Goal: Information Seeking & Learning: Find specific fact

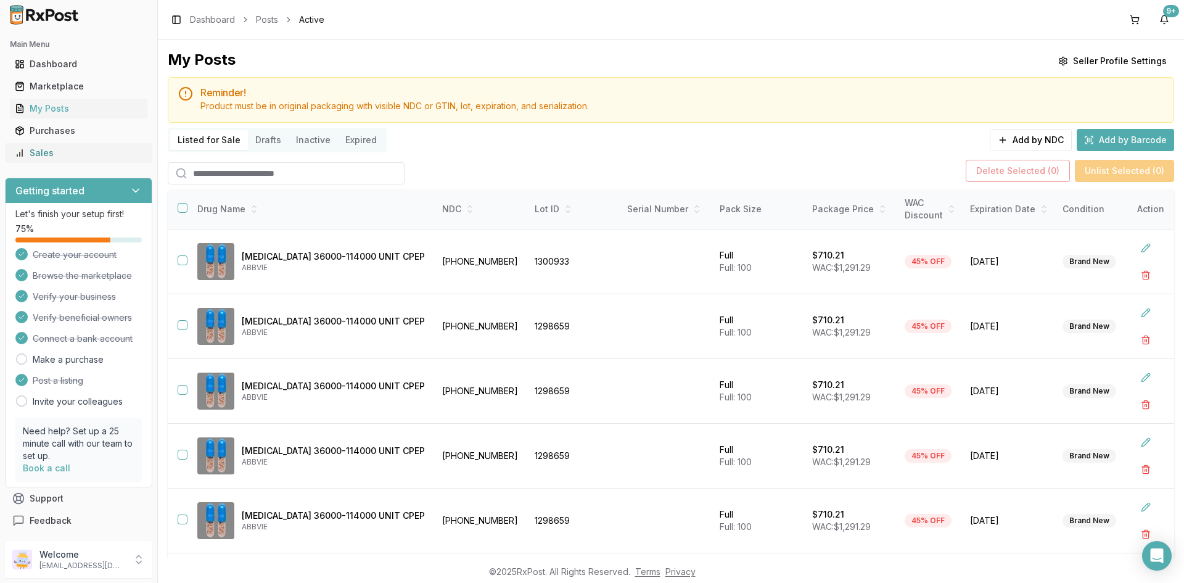
click at [79, 156] on div "Sales" at bounding box center [79, 153] width 128 height 12
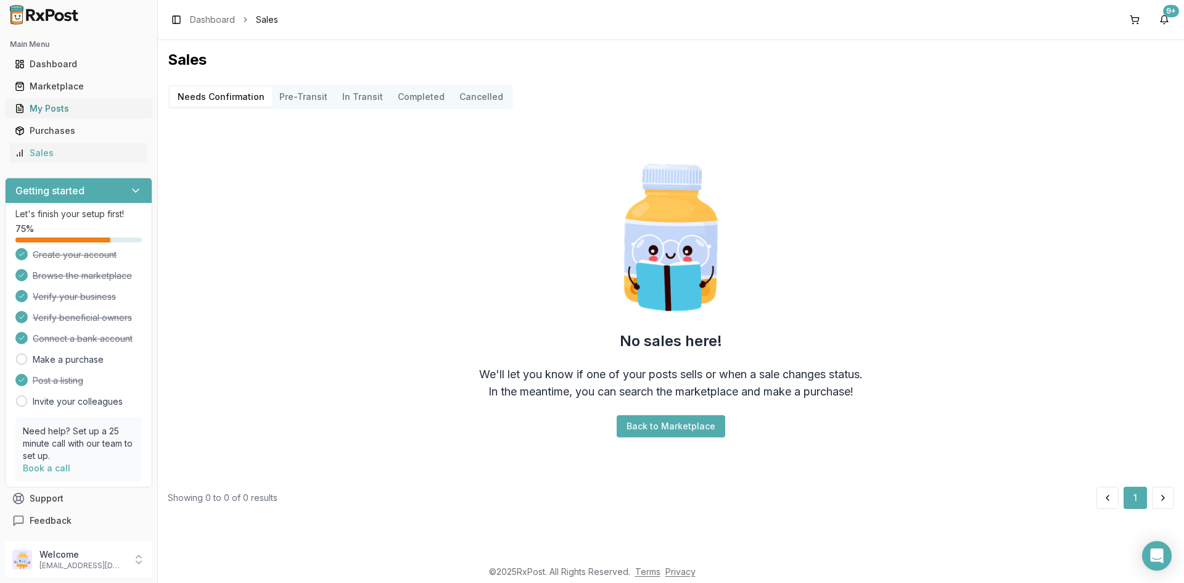
click at [67, 106] on div "My Posts" at bounding box center [79, 108] width 128 height 12
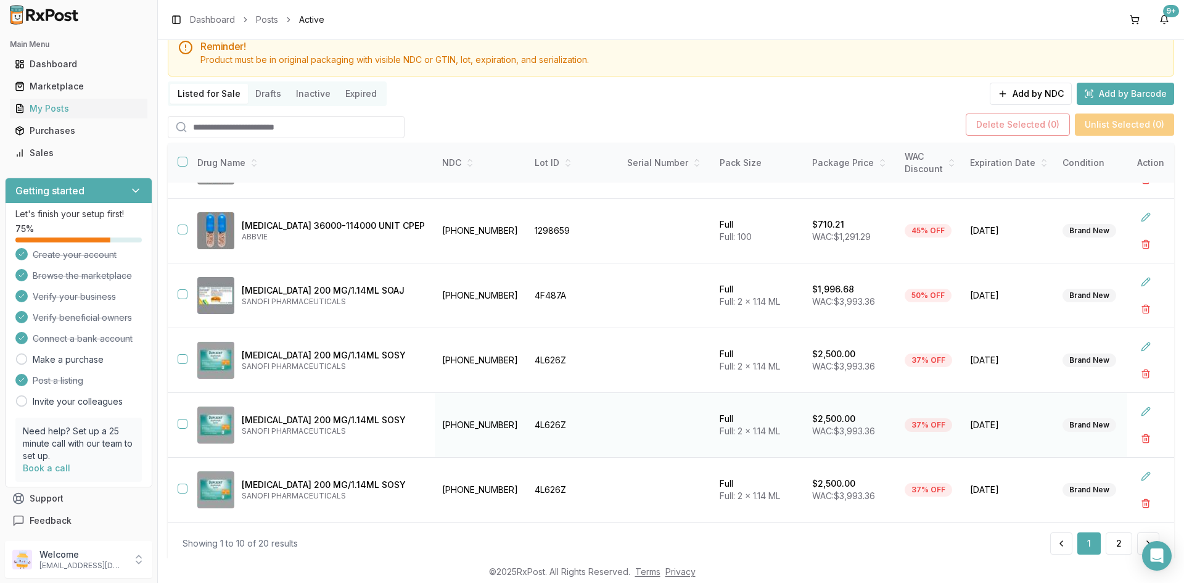
scroll to position [82, 0]
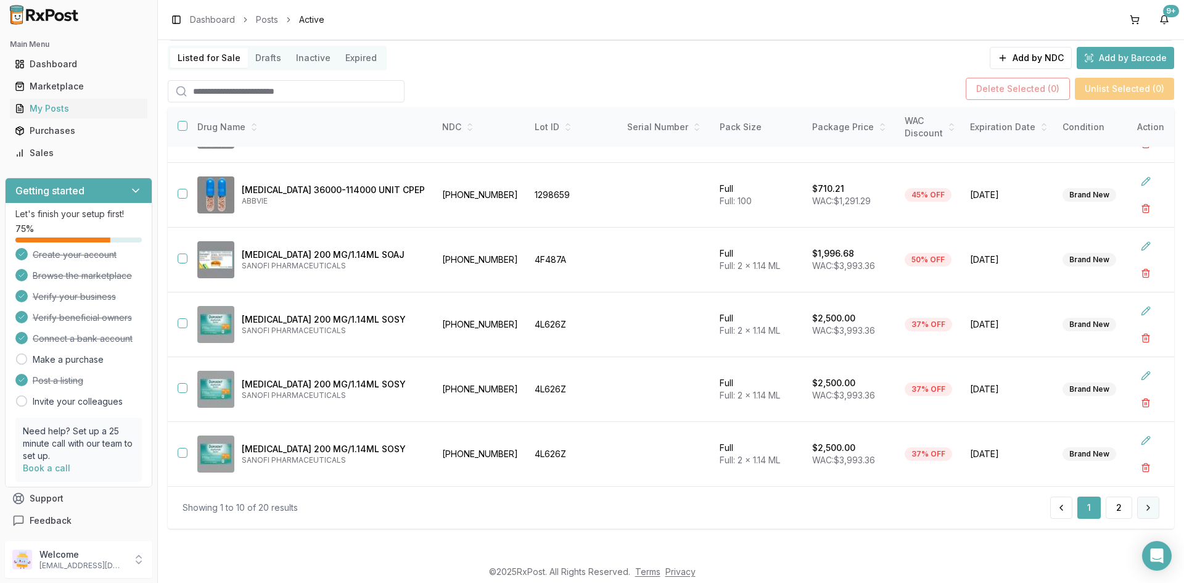
click at [1145, 509] on button at bounding box center [1148, 507] width 22 height 22
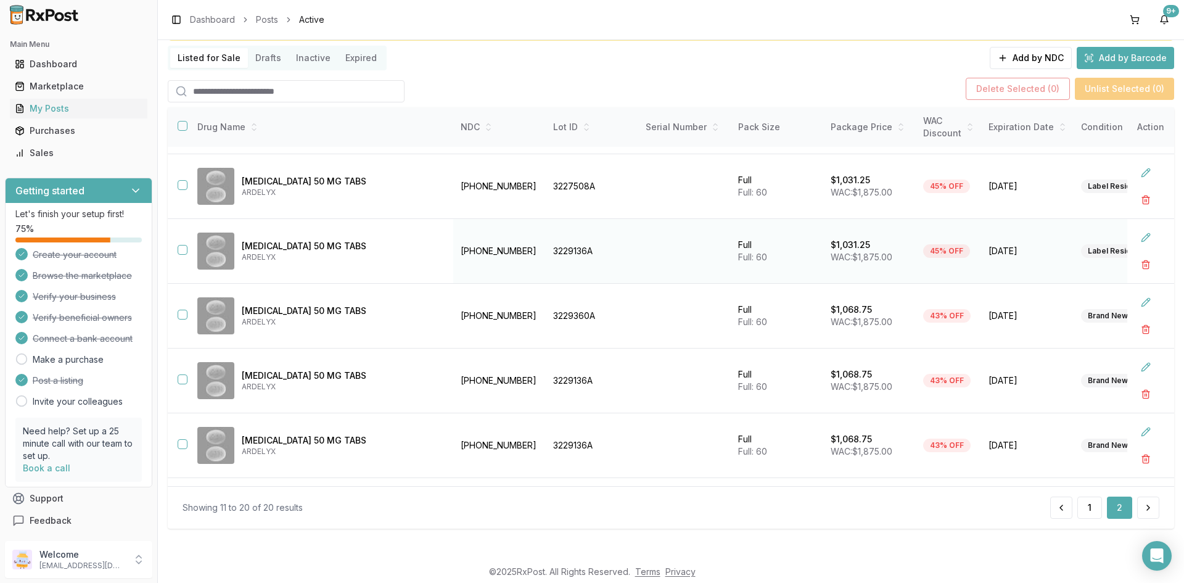
scroll to position [190, 0]
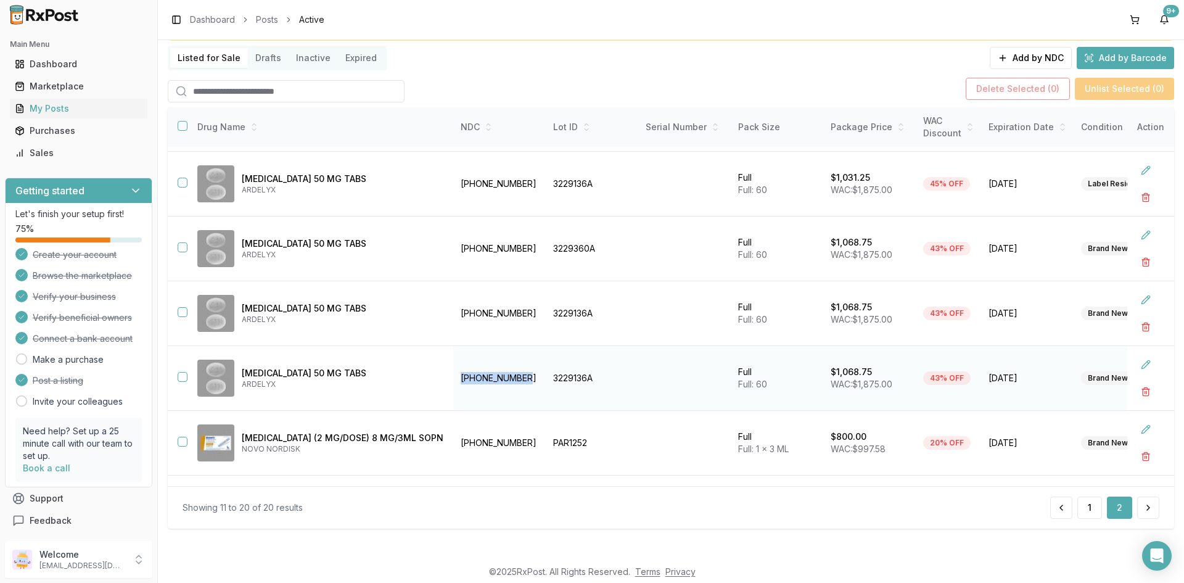
drag, startPoint x: 451, startPoint y: 387, endPoint x: 434, endPoint y: 384, distance: 16.9
click at [413, 393] on tr "[MEDICAL_DATA] 50 MG TABS ARDELYX [PHONE_NUMBER] 3229136A Full Full: 60 $1,068.…" at bounding box center [768, 378] width 1200 height 65
copy tr "[PHONE_NUMBER]"
drag, startPoint x: 559, startPoint y: 381, endPoint x: 519, endPoint y: 379, distance: 40.8
click at [546, 379] on td "3229136A" at bounding box center [592, 378] width 93 height 65
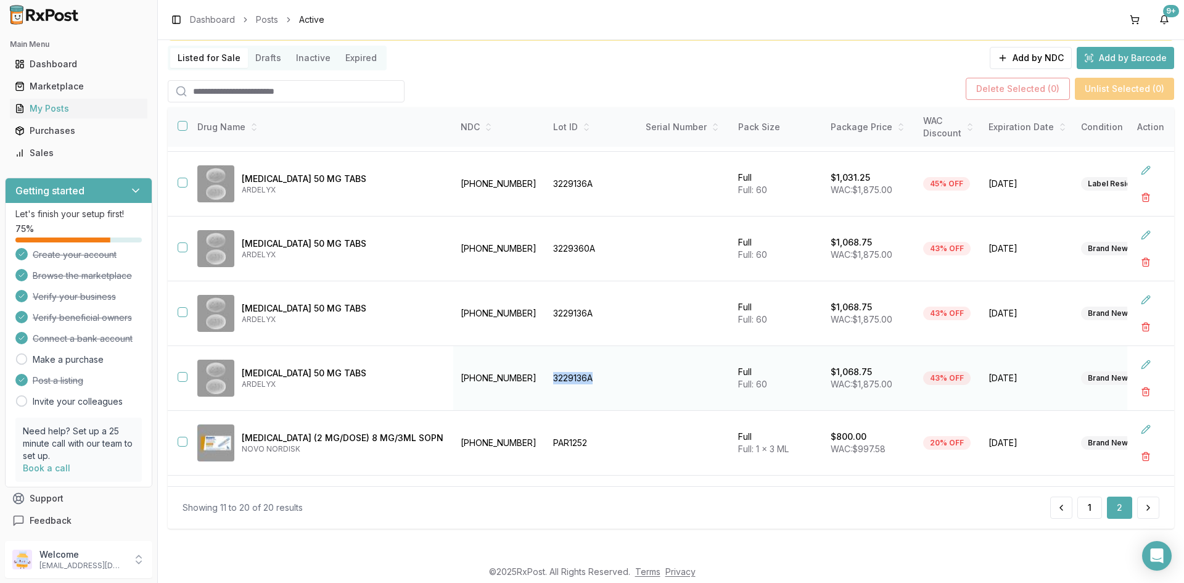
copy td "3229136A"
click at [453, 376] on td "[PHONE_NUMBER]" at bounding box center [499, 378] width 93 height 65
drag, startPoint x: 445, startPoint y: 376, endPoint x: 428, endPoint y: 373, distance: 17.5
click at [453, 373] on td "[PHONE_NUMBER]" at bounding box center [499, 378] width 93 height 65
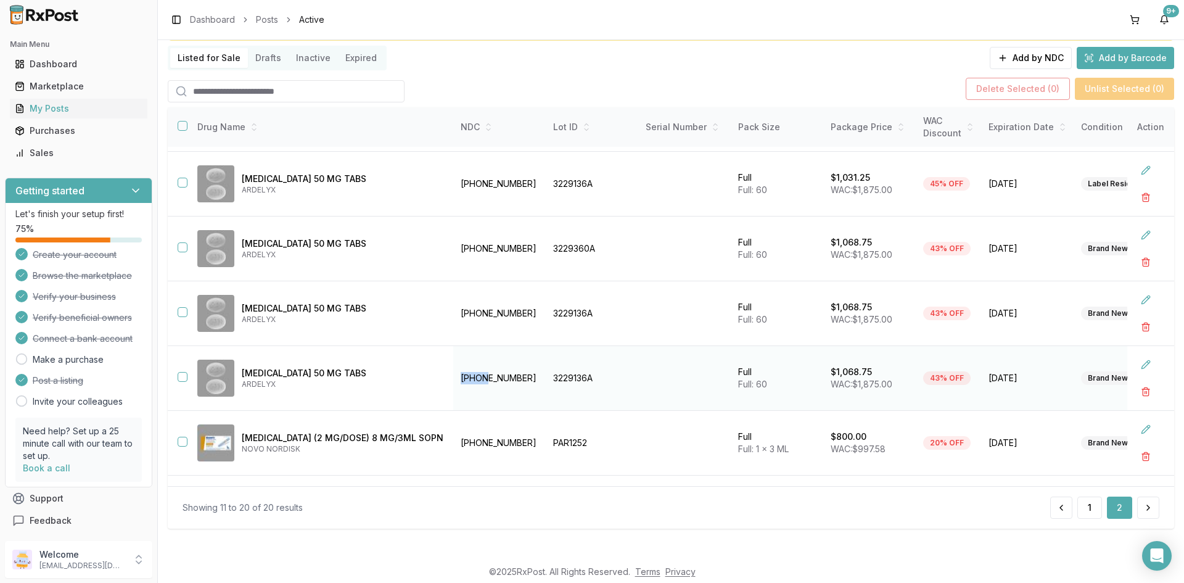
click at [453, 373] on td "[PHONE_NUMBER]" at bounding box center [499, 378] width 93 height 65
drag, startPoint x: 470, startPoint y: 377, endPoint x: 432, endPoint y: 380, distance: 38.3
click at [453, 380] on td "[PHONE_NUMBER]" at bounding box center [499, 378] width 93 height 65
click at [453, 405] on td "[PHONE_NUMBER]" at bounding box center [499, 378] width 93 height 65
drag, startPoint x: 427, startPoint y: 377, endPoint x: 489, endPoint y: 374, distance: 62.3
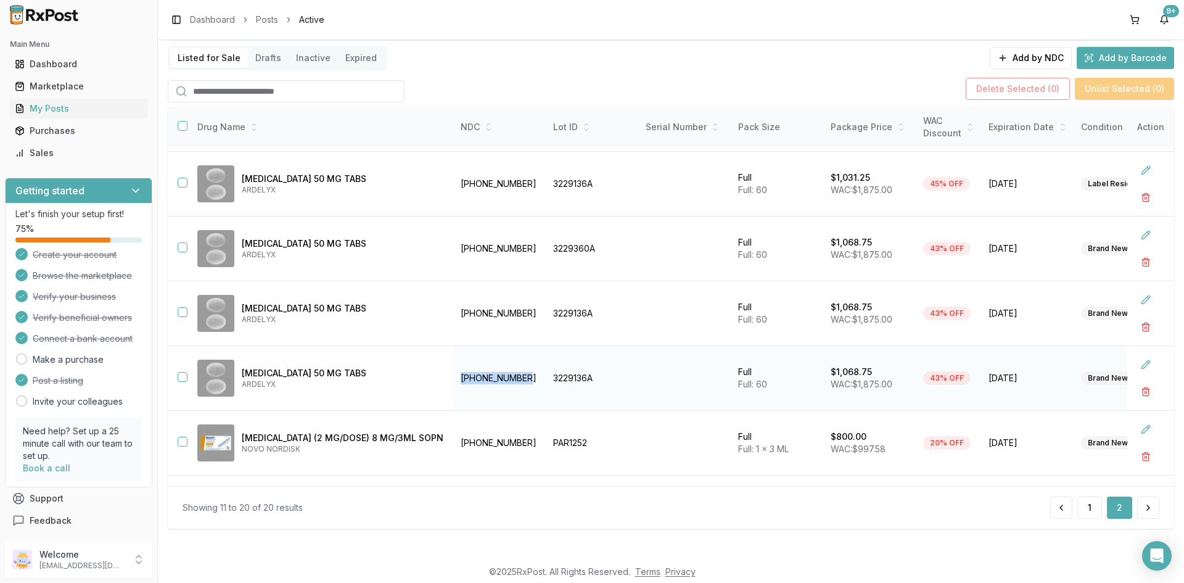
click at [489, 374] on td "[PHONE_NUMBER]" at bounding box center [499, 378] width 93 height 65
copy td "[PHONE_NUMBER]"
click at [181, 312] on button "button" at bounding box center [183, 312] width 10 height 10
click at [179, 377] on button "button" at bounding box center [183, 377] width 10 height 10
click at [1003, 88] on button "Delete Selected ( 2 )" at bounding box center [1018, 89] width 104 height 22
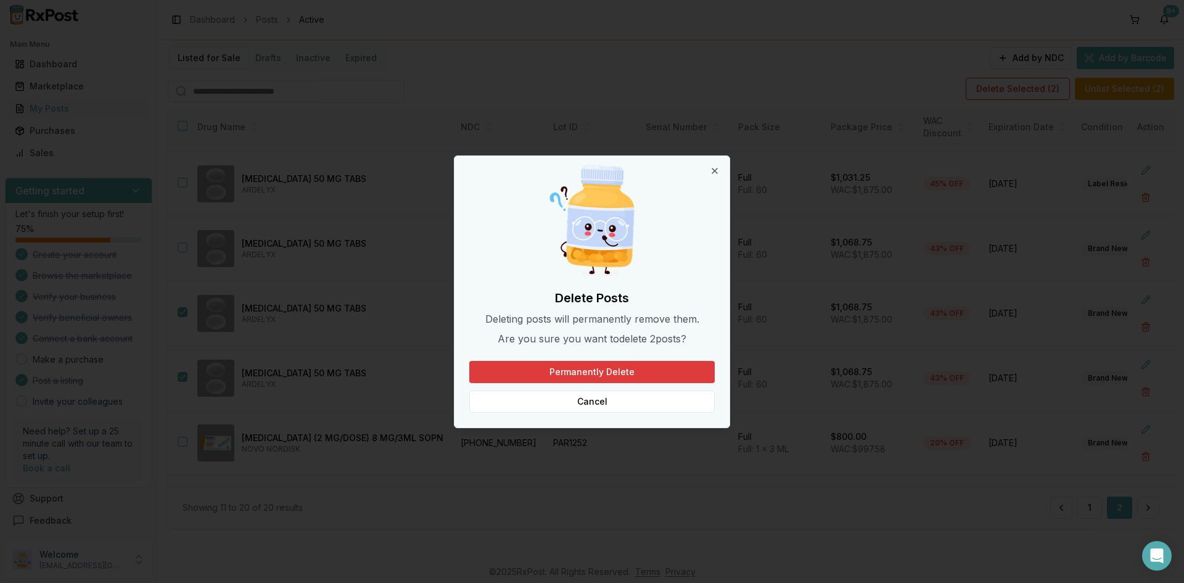
click at [617, 373] on button "Permanently Delete" at bounding box center [591, 372] width 245 height 22
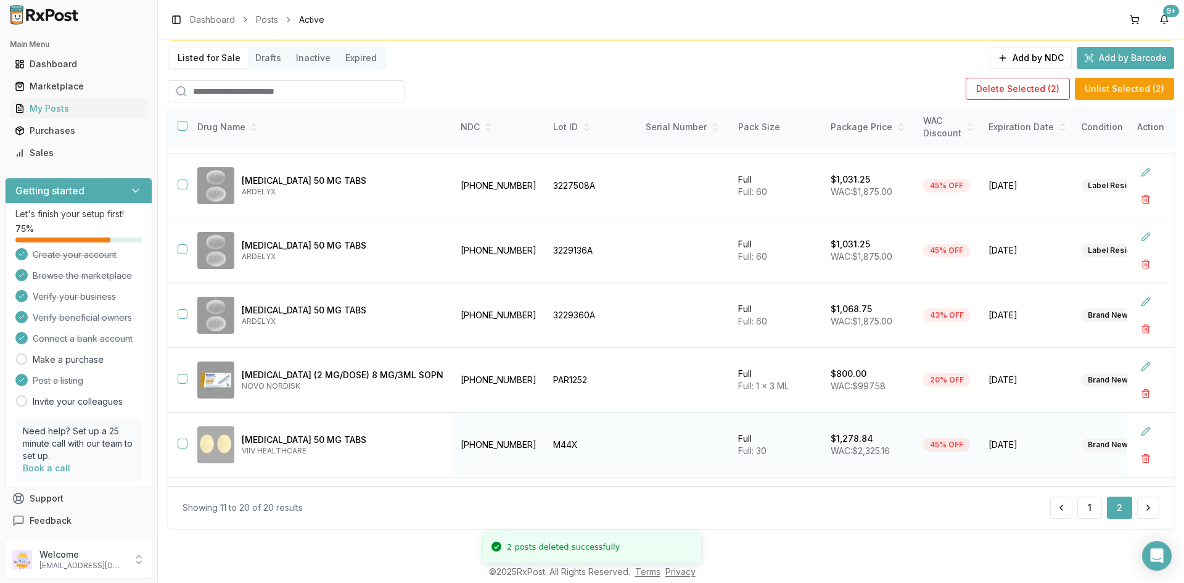
scroll to position [62, 0]
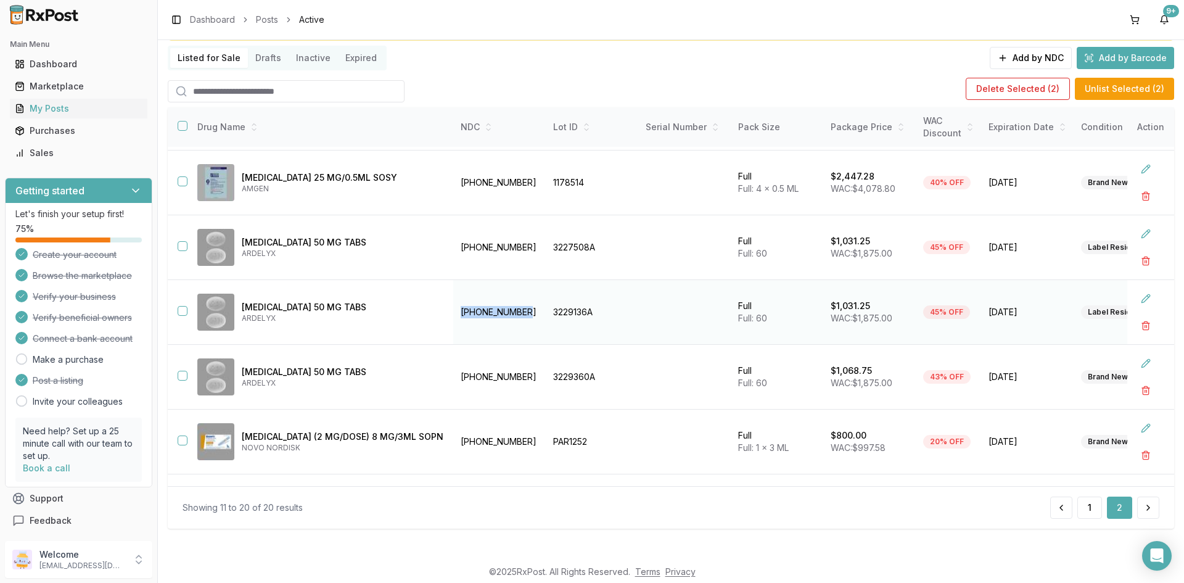
drag, startPoint x: 490, startPoint y: 313, endPoint x: 425, endPoint y: 315, distance: 65.4
click at [453, 315] on td "[PHONE_NUMBER]" at bounding box center [499, 312] width 93 height 65
copy td "[PHONE_NUMBER]"
click at [59, 59] on div "Dashboard" at bounding box center [79, 64] width 128 height 12
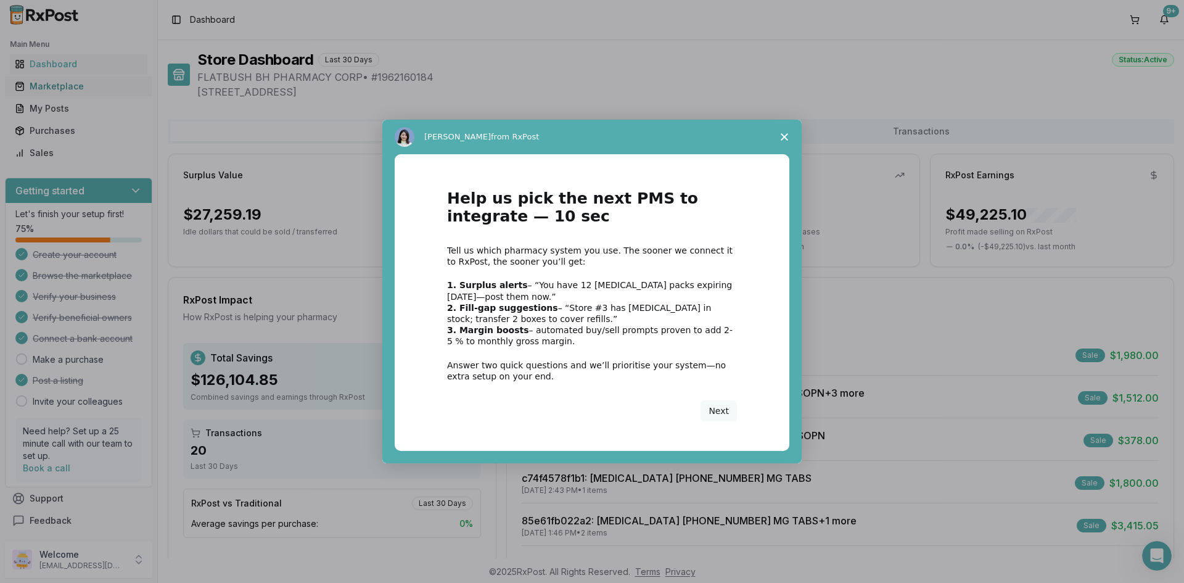
click at [62, 89] on div "Intercom messenger" at bounding box center [592, 291] width 1184 height 583
click at [781, 137] on icon "Close survey" at bounding box center [784, 136] width 7 height 7
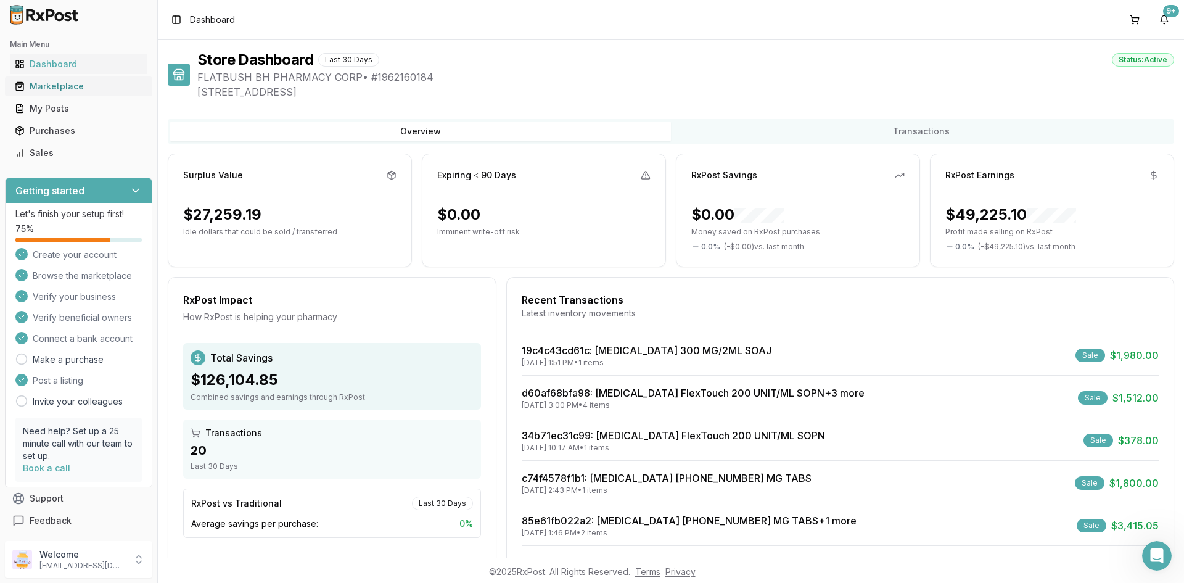
click at [43, 83] on div "Marketplace" at bounding box center [79, 86] width 128 height 12
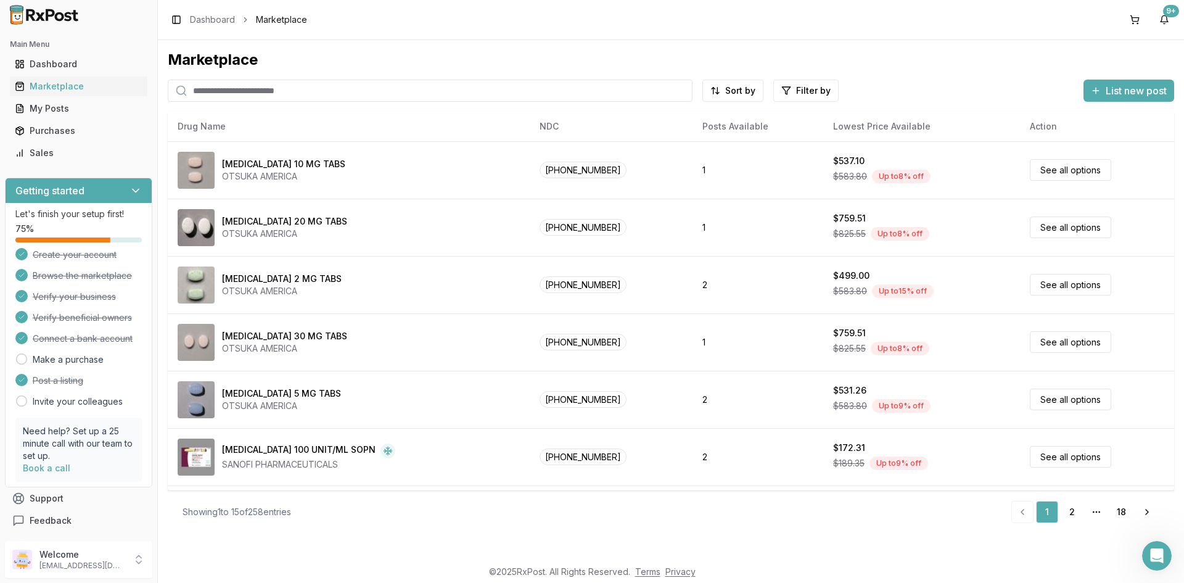
paste input "**********"
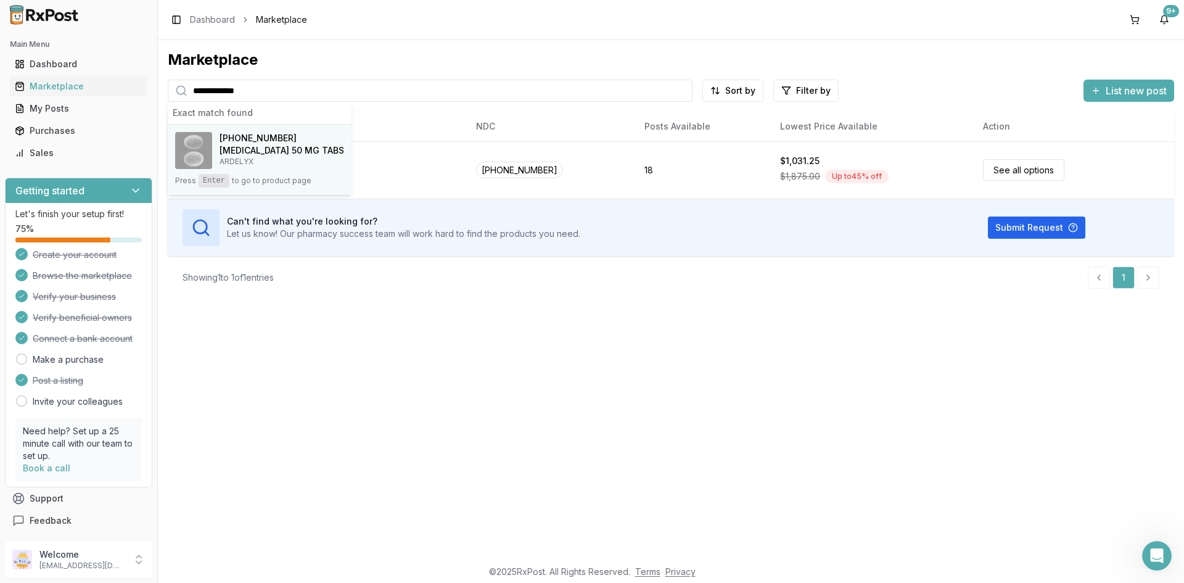
type input "**********"
click at [227, 153] on h4 "[MEDICAL_DATA] 50 MG TABS" at bounding box center [282, 150] width 125 height 12
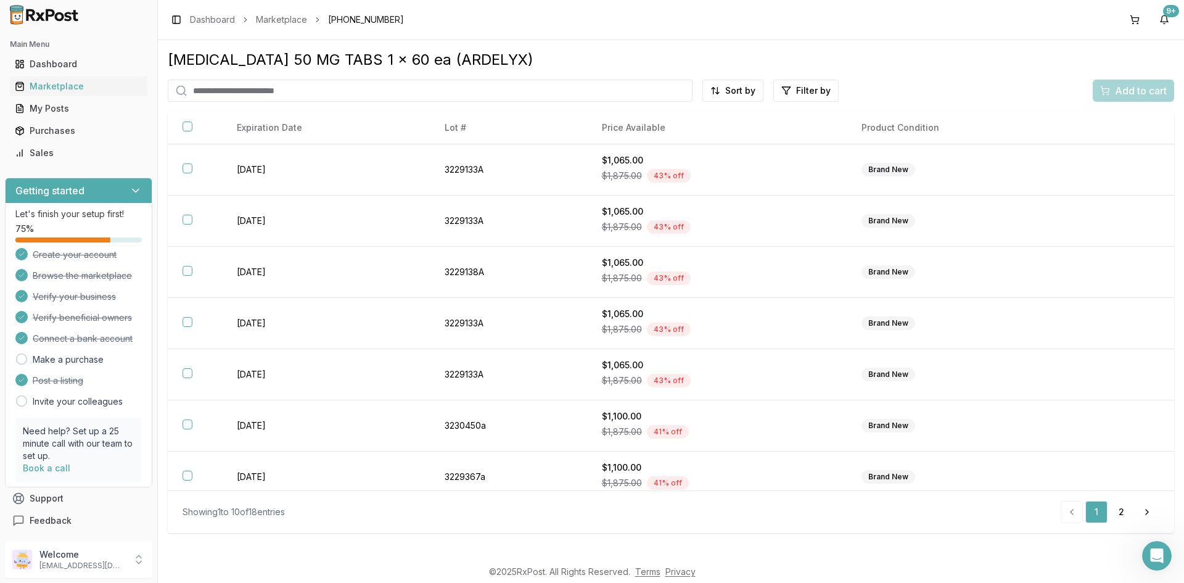
scroll to position [165, 0]
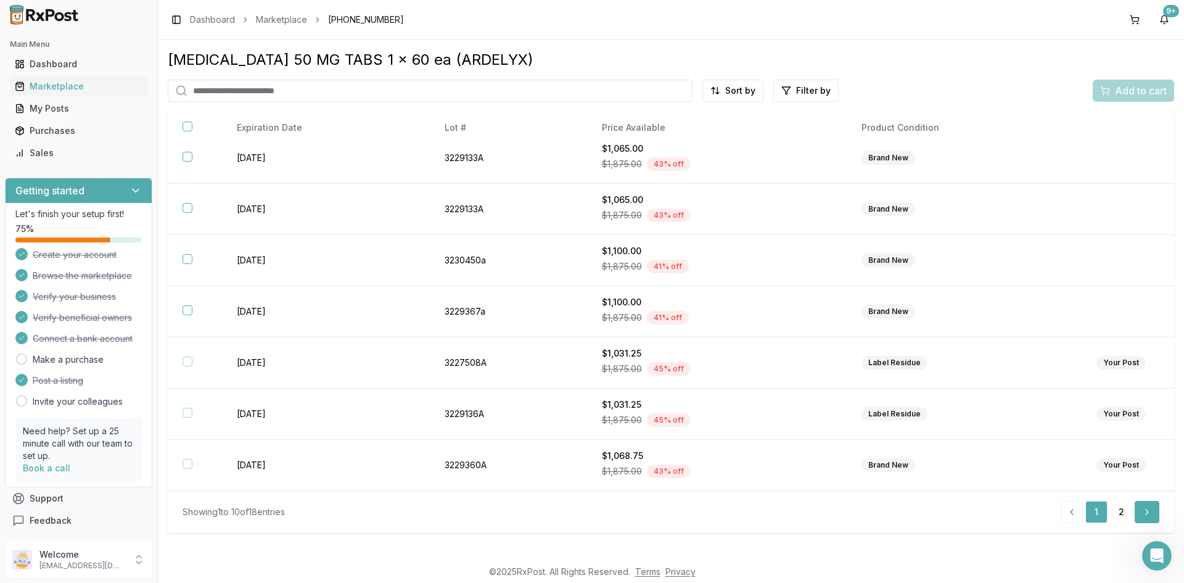
click at [1150, 508] on link "Next" at bounding box center [1147, 512] width 25 height 22
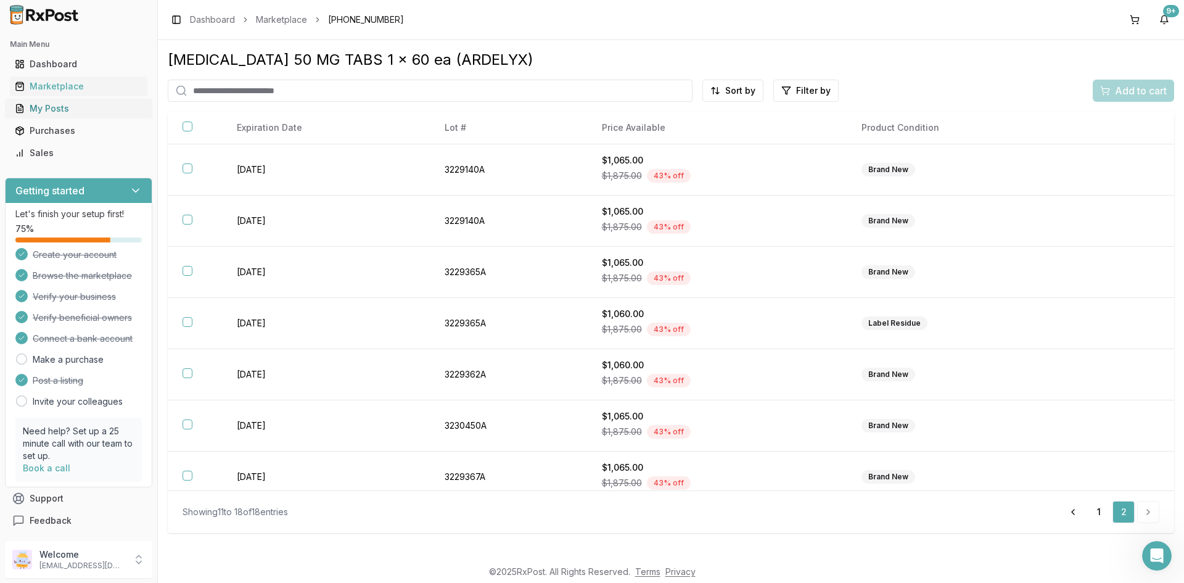
click at [54, 110] on div "My Posts" at bounding box center [79, 108] width 128 height 12
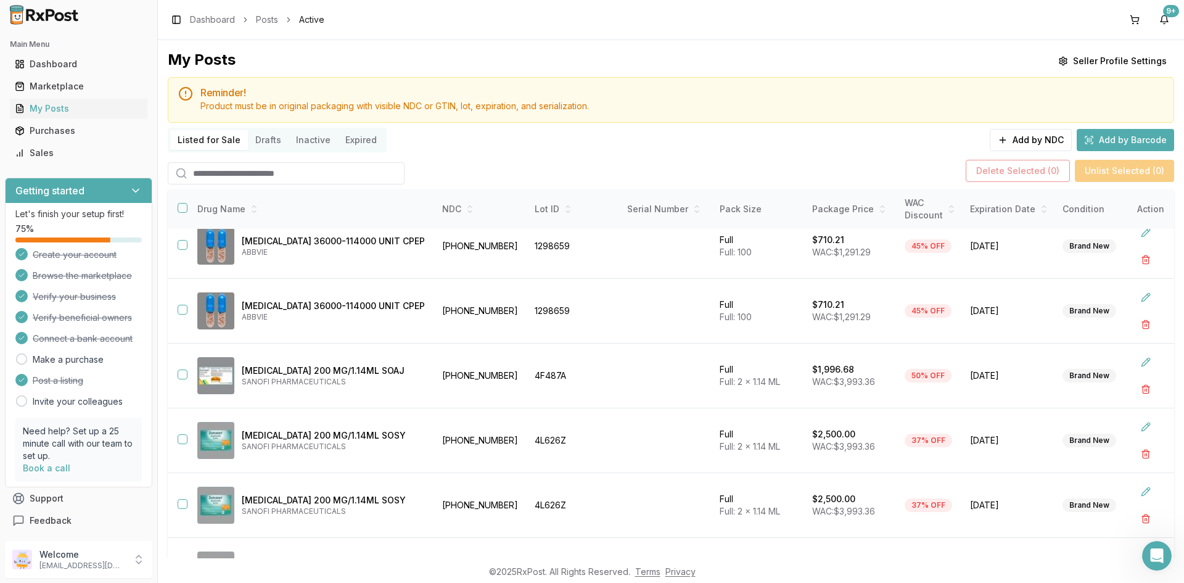
scroll to position [308, 0]
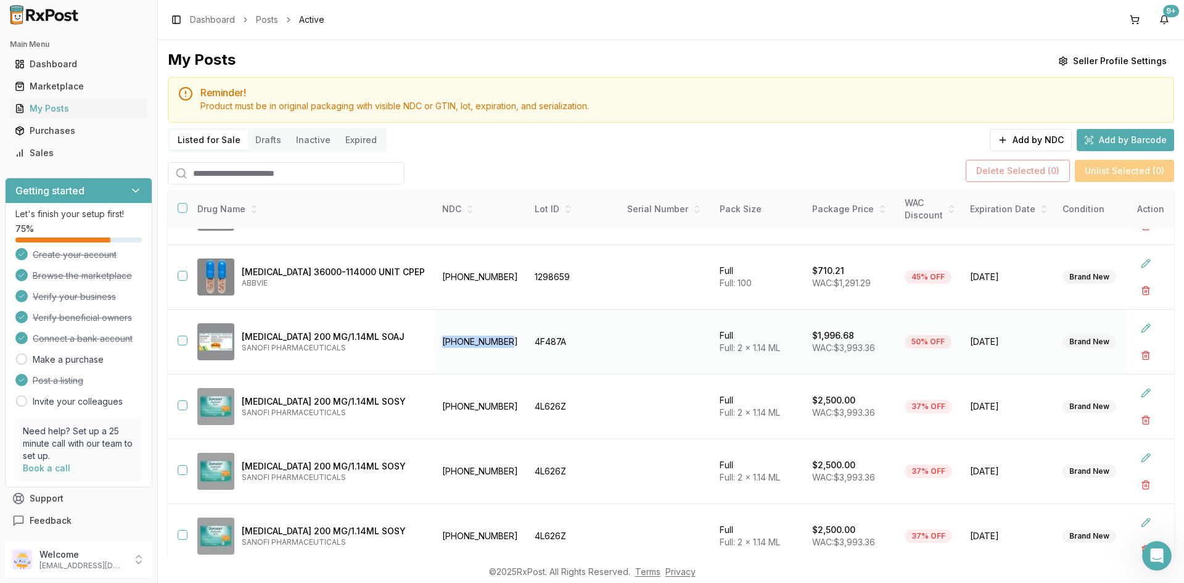
drag, startPoint x: 459, startPoint y: 339, endPoint x: 397, endPoint y: 338, distance: 62.3
click at [435, 338] on td "[PHONE_NUMBER]" at bounding box center [481, 342] width 93 height 65
copy td "[PHONE_NUMBER]"
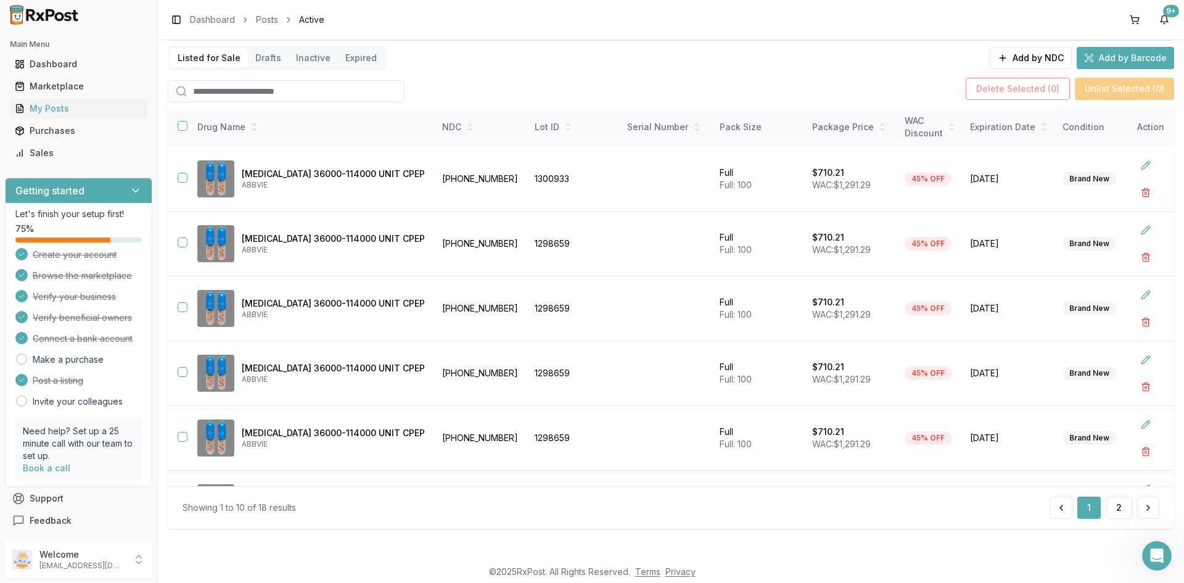
scroll to position [0, 0]
click at [1155, 505] on div "Showing 1 to 10 of 18 results 1 2" at bounding box center [671, 507] width 1007 height 43
click at [1151, 504] on button at bounding box center [1148, 507] width 22 height 22
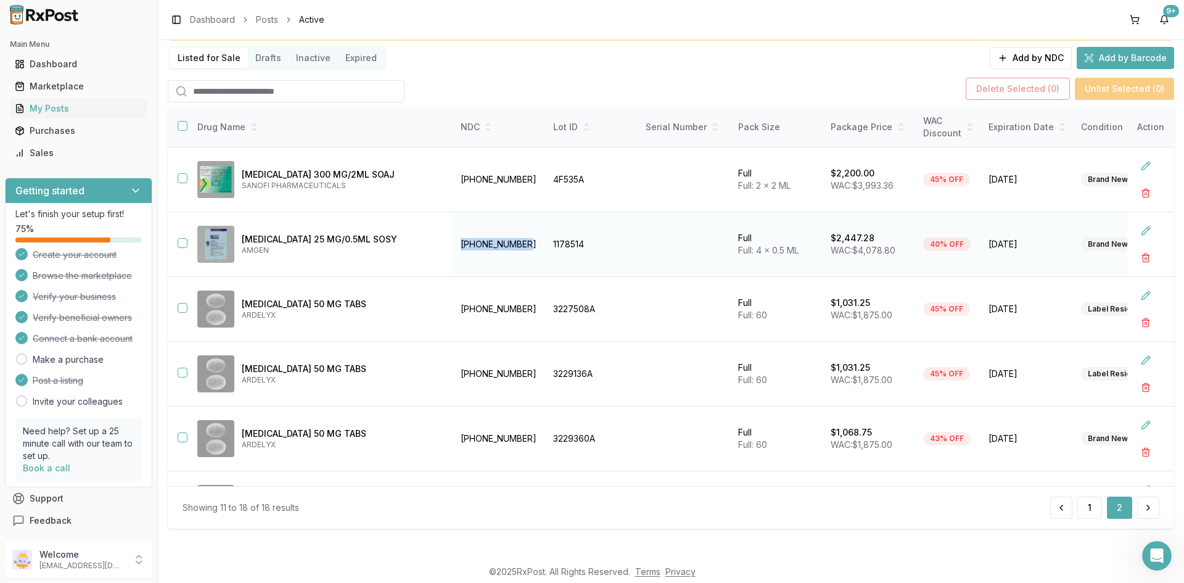
drag, startPoint x: 490, startPoint y: 242, endPoint x: 426, endPoint y: 249, distance: 65.1
click at [453, 249] on td "[PHONE_NUMBER]" at bounding box center [499, 244] width 93 height 65
copy td "[PHONE_NUMBER]"
click at [76, 89] on div "Marketplace" at bounding box center [79, 86] width 128 height 12
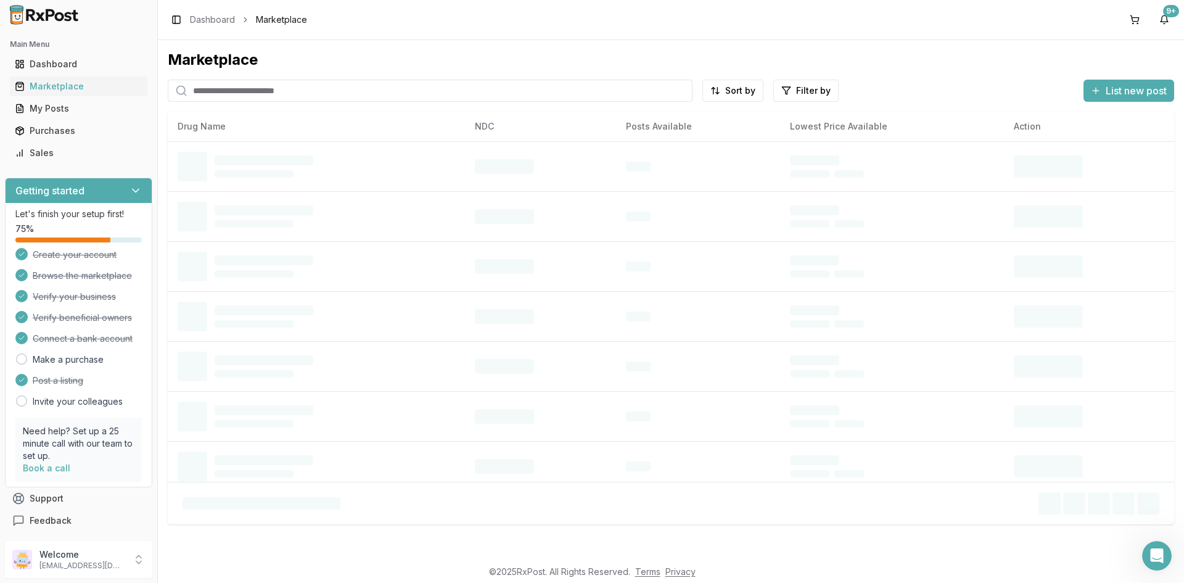
paste input "**********"
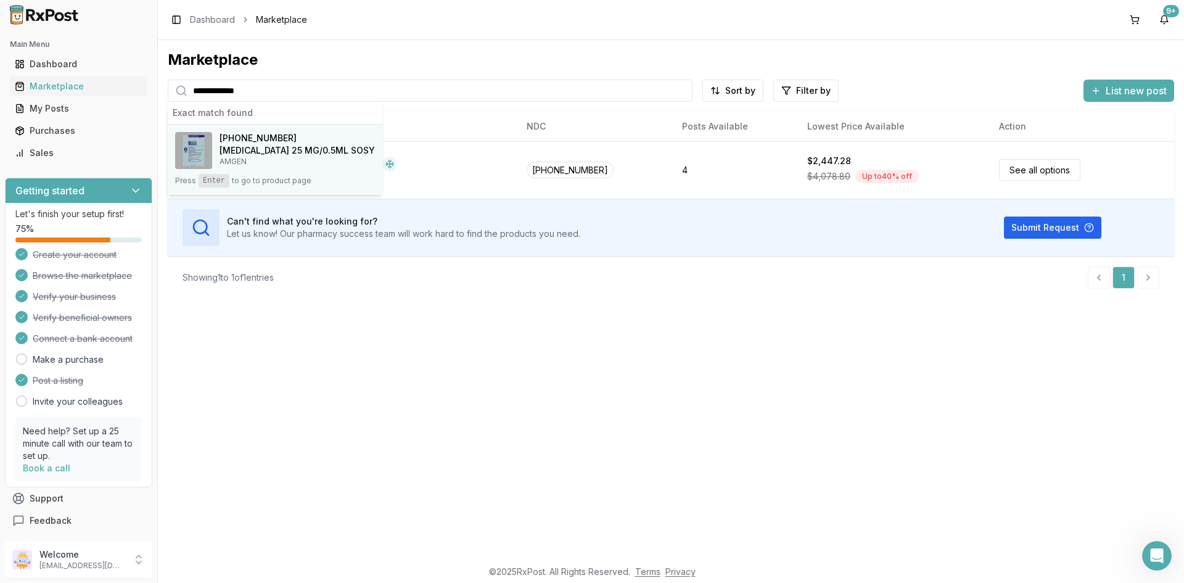
type input "**********"
click at [268, 142] on span "[PHONE_NUMBER]" at bounding box center [258, 138] width 77 height 12
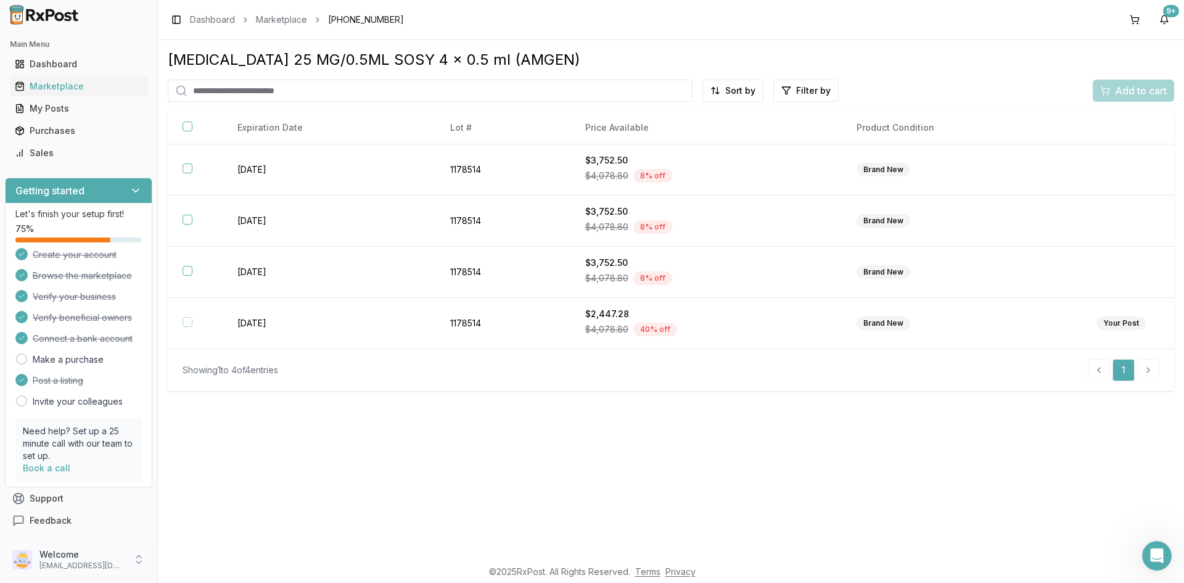
click at [72, 563] on p "[EMAIL_ADDRESS][DOMAIN_NAME]" at bounding box center [82, 566] width 86 height 10
click at [141, 554] on icon at bounding box center [139, 559] width 12 height 12
click at [118, 564] on p "[EMAIL_ADDRESS][DOMAIN_NAME]" at bounding box center [82, 566] width 86 height 10
click at [537, 455] on div "[MEDICAL_DATA] 25 MG/0.5ML SOSY 4 x 0.5 ml (AMGEN) Sort by Filter by Add to car…" at bounding box center [671, 299] width 1026 height 518
